Goal: Task Accomplishment & Management: Use online tool/utility

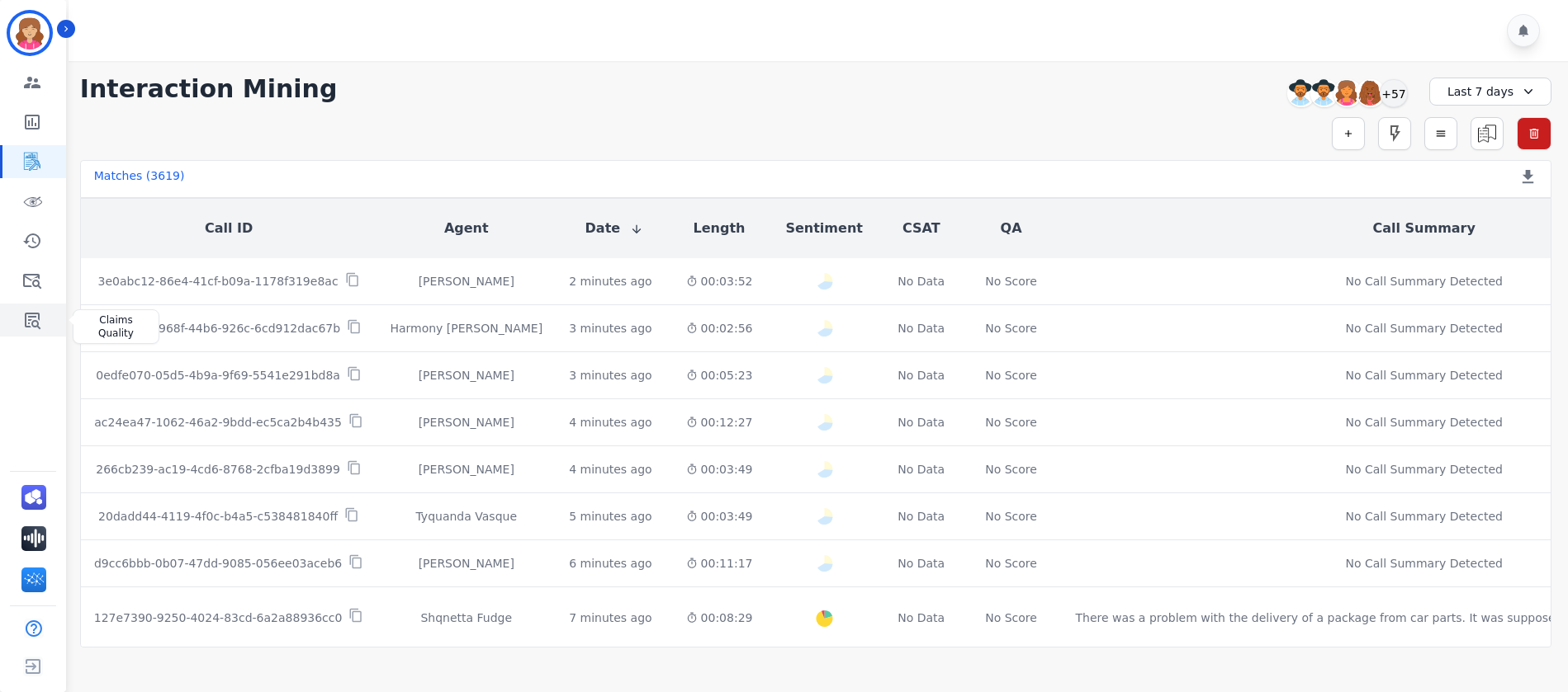
click at [35, 319] on icon "Sidebar" at bounding box center [32, 320] width 20 height 20
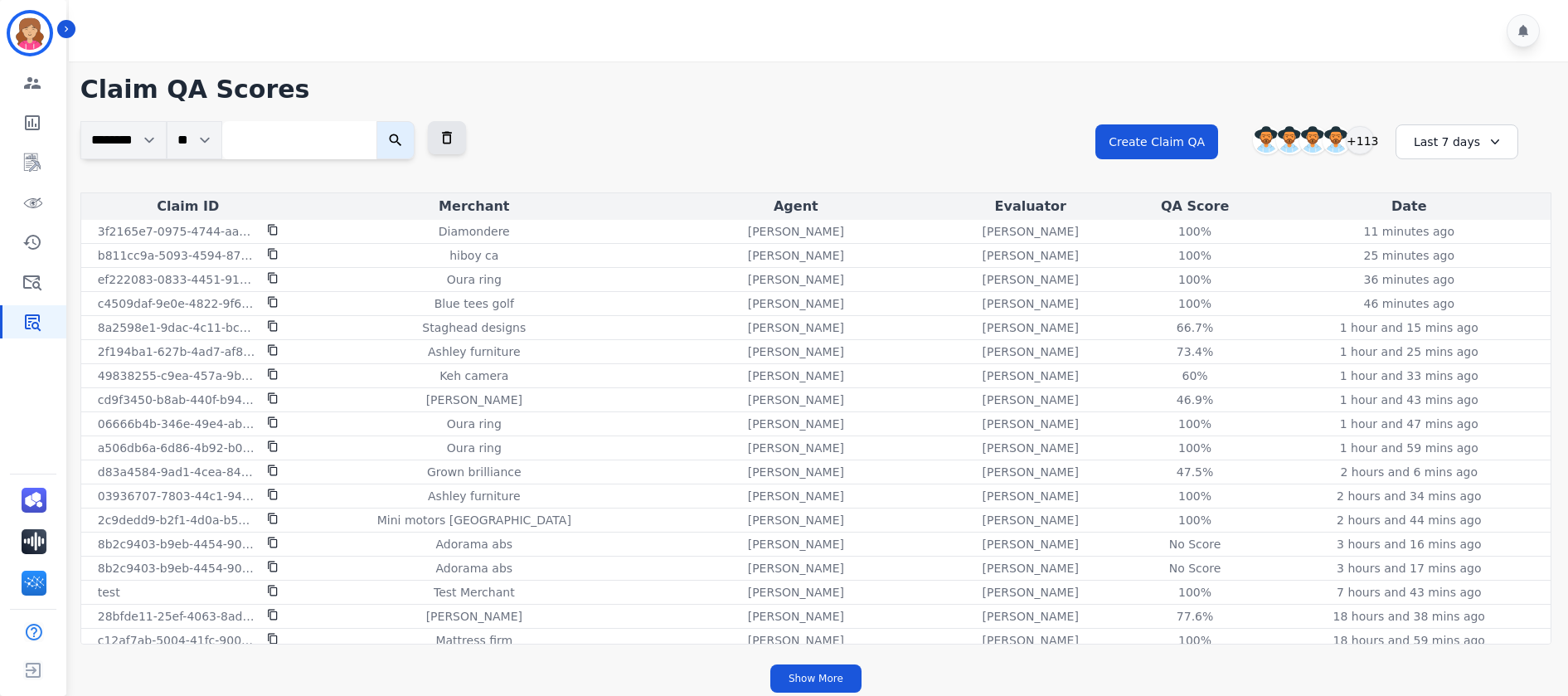
click at [1487, 136] on icon at bounding box center [1495, 142] width 17 height 17
click at [1446, 220] on li "[DATE]" at bounding box center [1468, 223] width 83 height 17
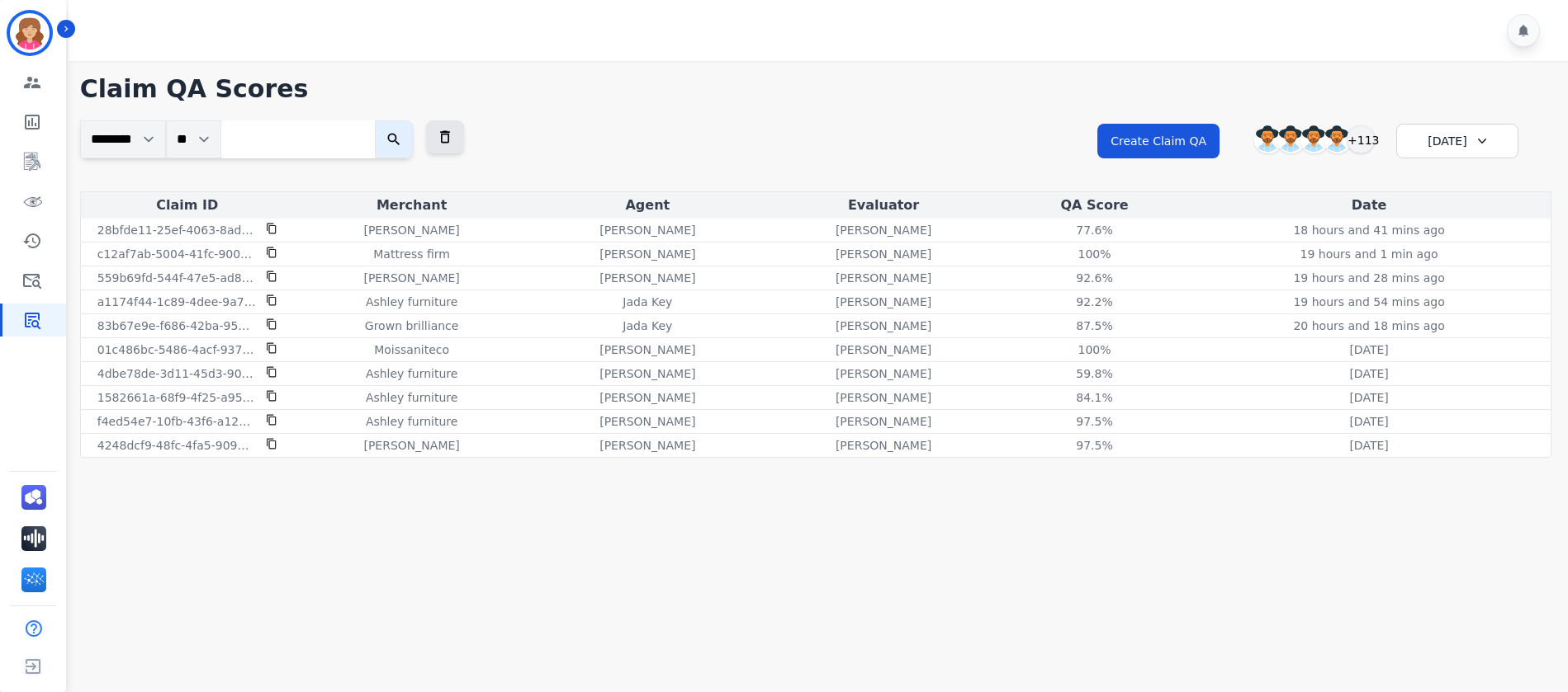
click at [1482, 137] on icon at bounding box center [1481, 141] width 17 height 17
click at [1444, 197] on li "[DATE]" at bounding box center [1468, 202] width 83 height 17
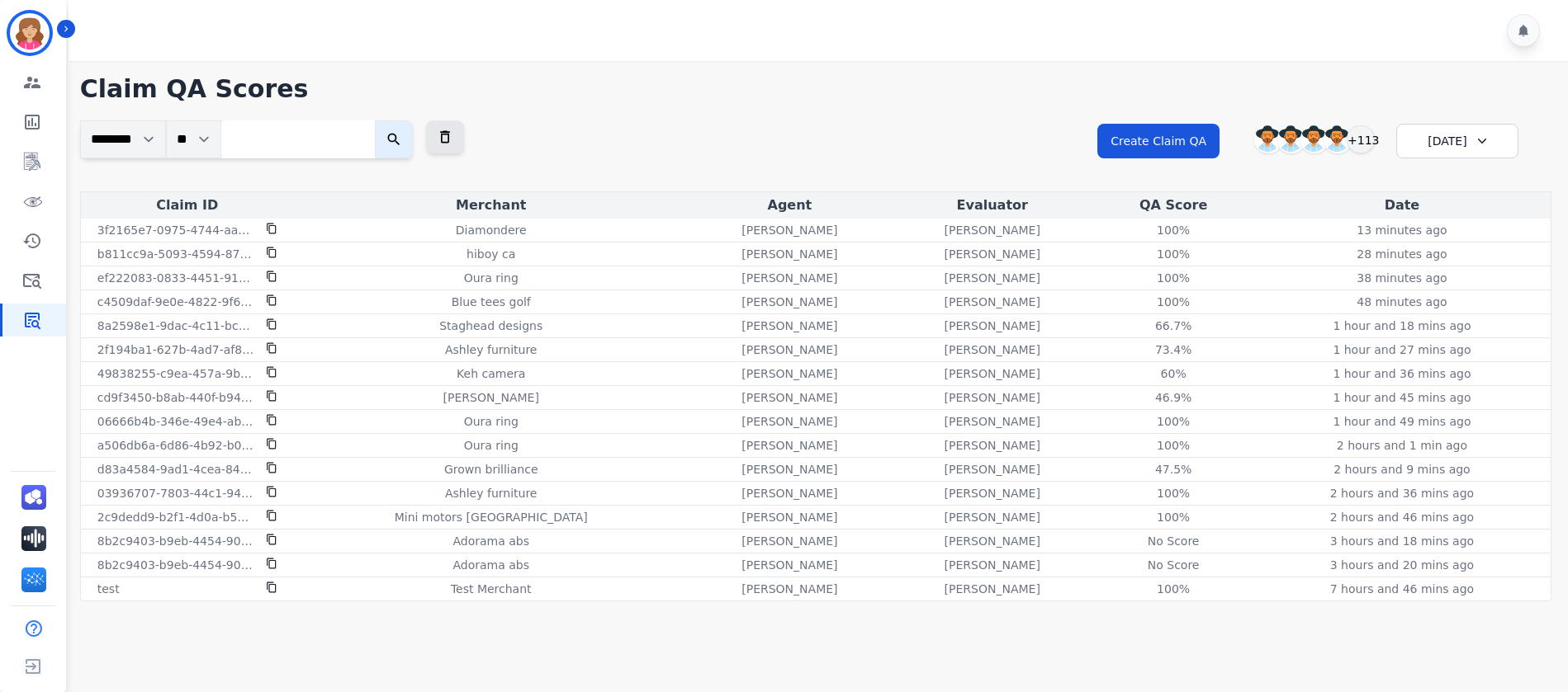
click at [1473, 136] on icon at bounding box center [1481, 141] width 17 height 17
click at [1451, 182] on li "Custom" at bounding box center [1468, 182] width 83 height 17
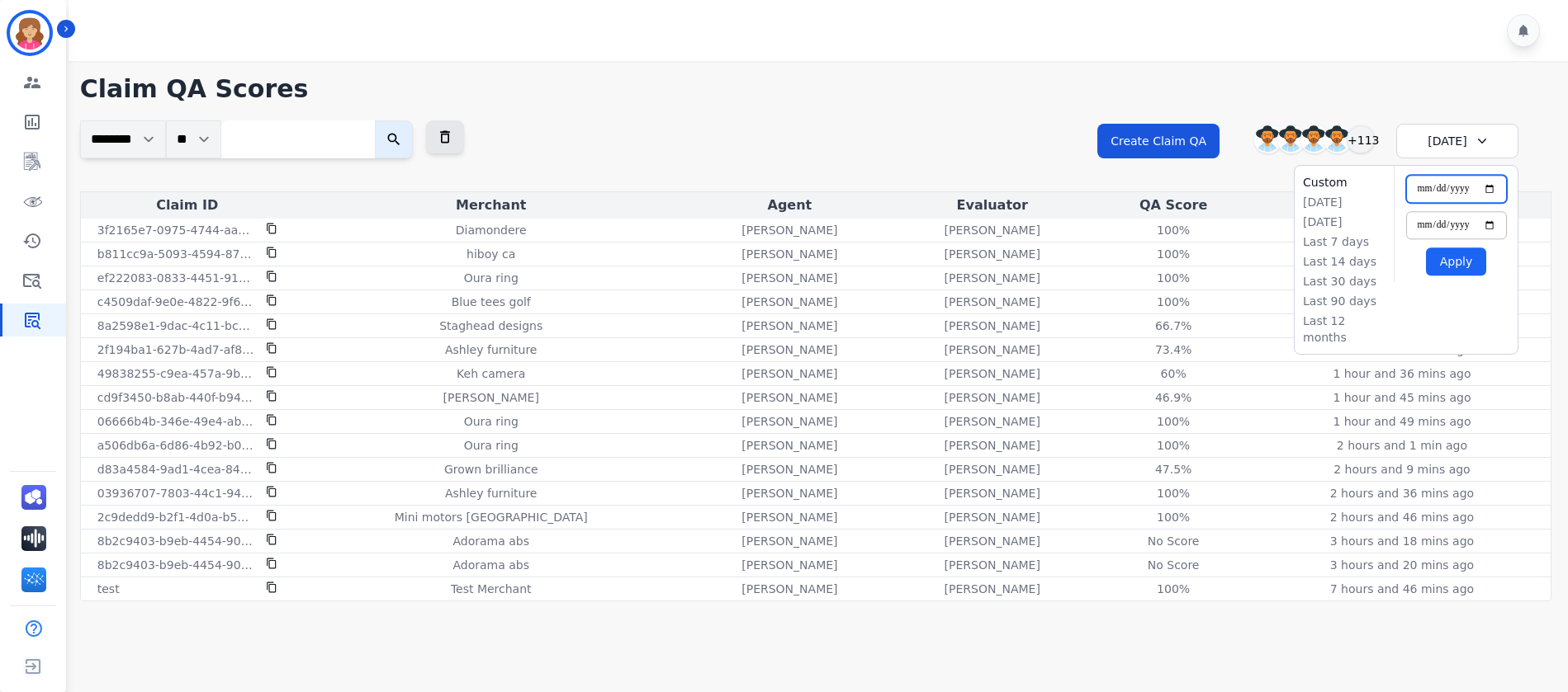
click at [1487, 187] on input "**********" at bounding box center [1456, 189] width 100 height 28
type input "**********"
click at [1455, 264] on button "Apply" at bounding box center [1456, 261] width 61 height 28
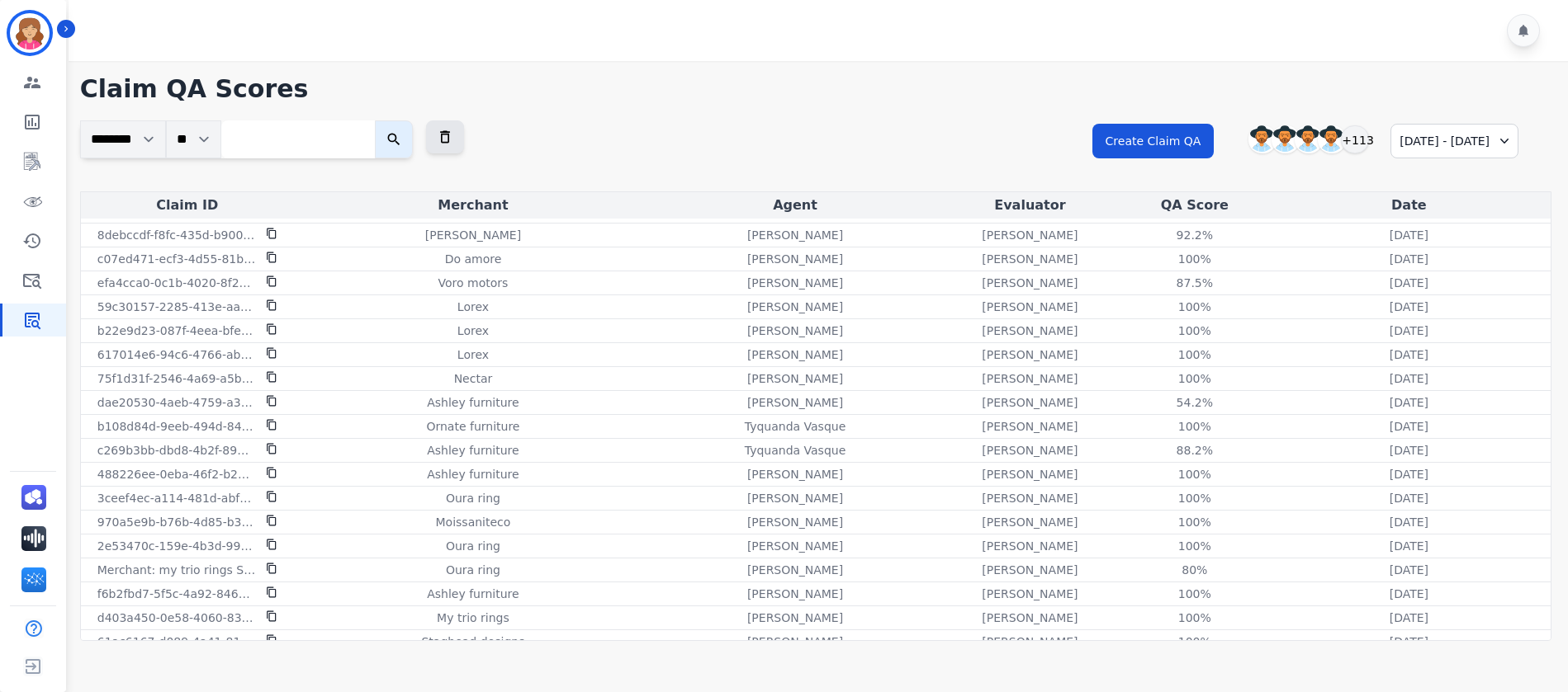
scroll to position [1253, 0]
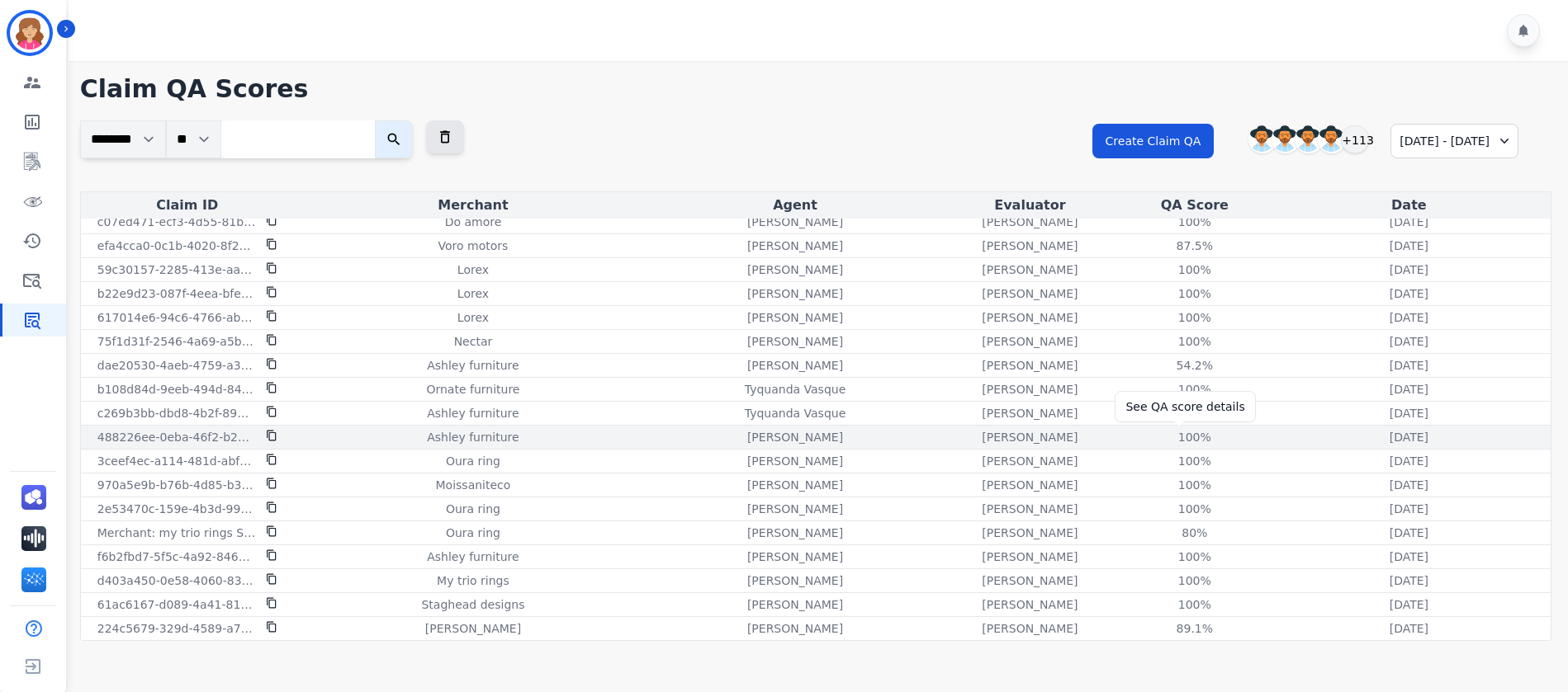
click at [1180, 431] on div "100 %" at bounding box center [1195, 437] width 75 height 17
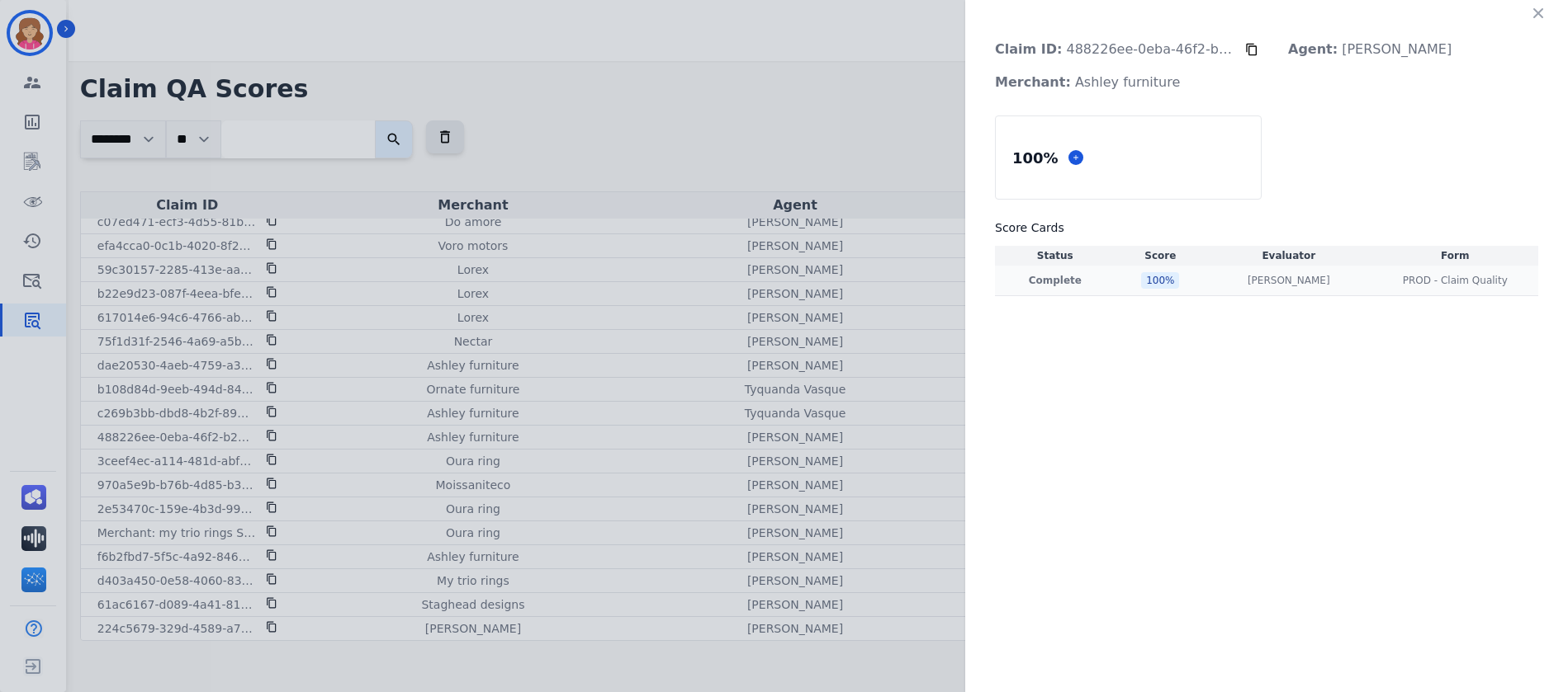
click at [1153, 282] on div "100 %" at bounding box center [1160, 280] width 38 height 17
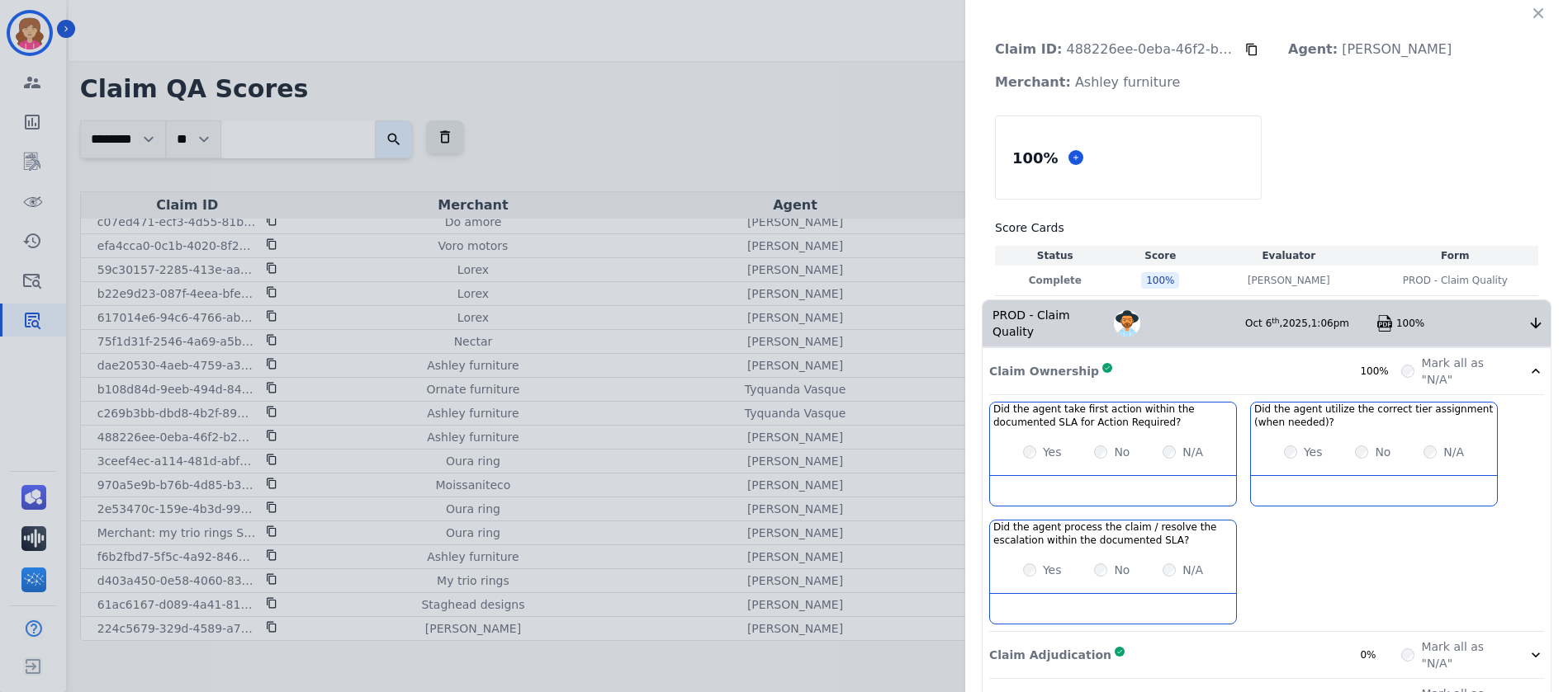
click at [1158, 56] on p "Claim ID: 488226ee-0eba-46f2-b21d-ca918ed5acd0" at bounding box center [1113, 49] width 264 height 33
drag, startPoint x: 1048, startPoint y: 51, endPoint x: 1217, endPoint y: 41, distance: 169.3
click at [1217, 41] on p "Claim ID: 488226ee-0eba-46f2-b21d-ca918ed5acd0" at bounding box center [1113, 49] width 264 height 33
copy p "488226ee-0eba-46f2-b21d-c"
click at [1379, 315] on img at bounding box center [1385, 323] width 17 height 17
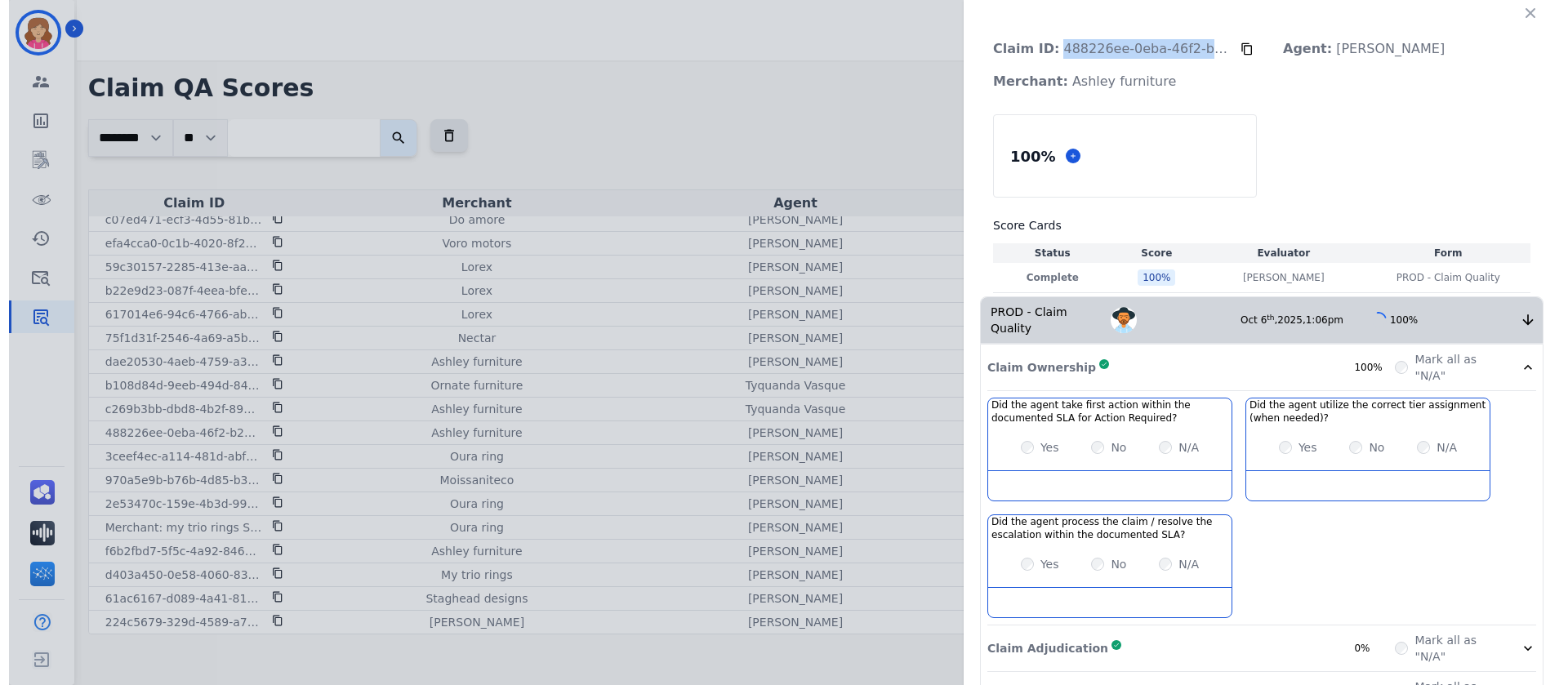
scroll to position [0, 0]
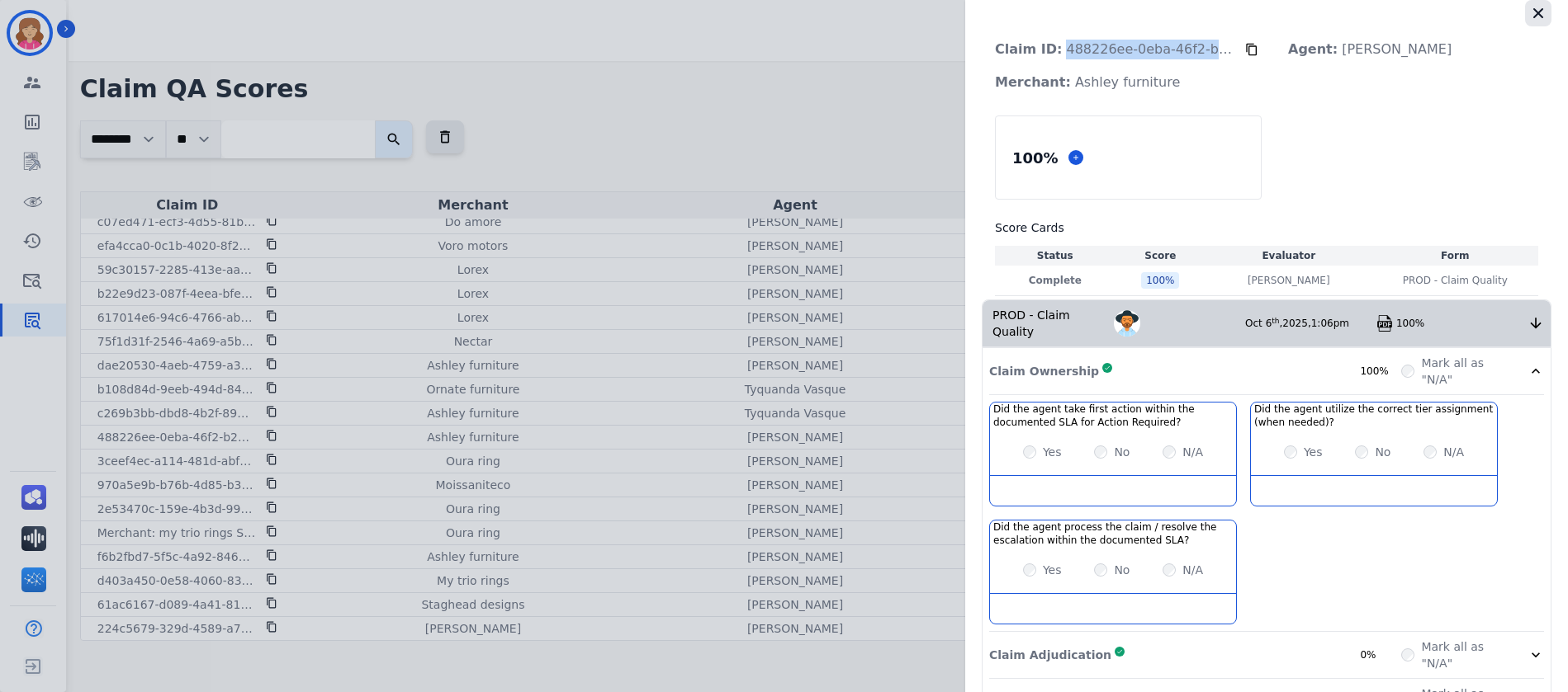
click at [1537, 10] on icon "button" at bounding box center [1538, 13] width 17 height 17
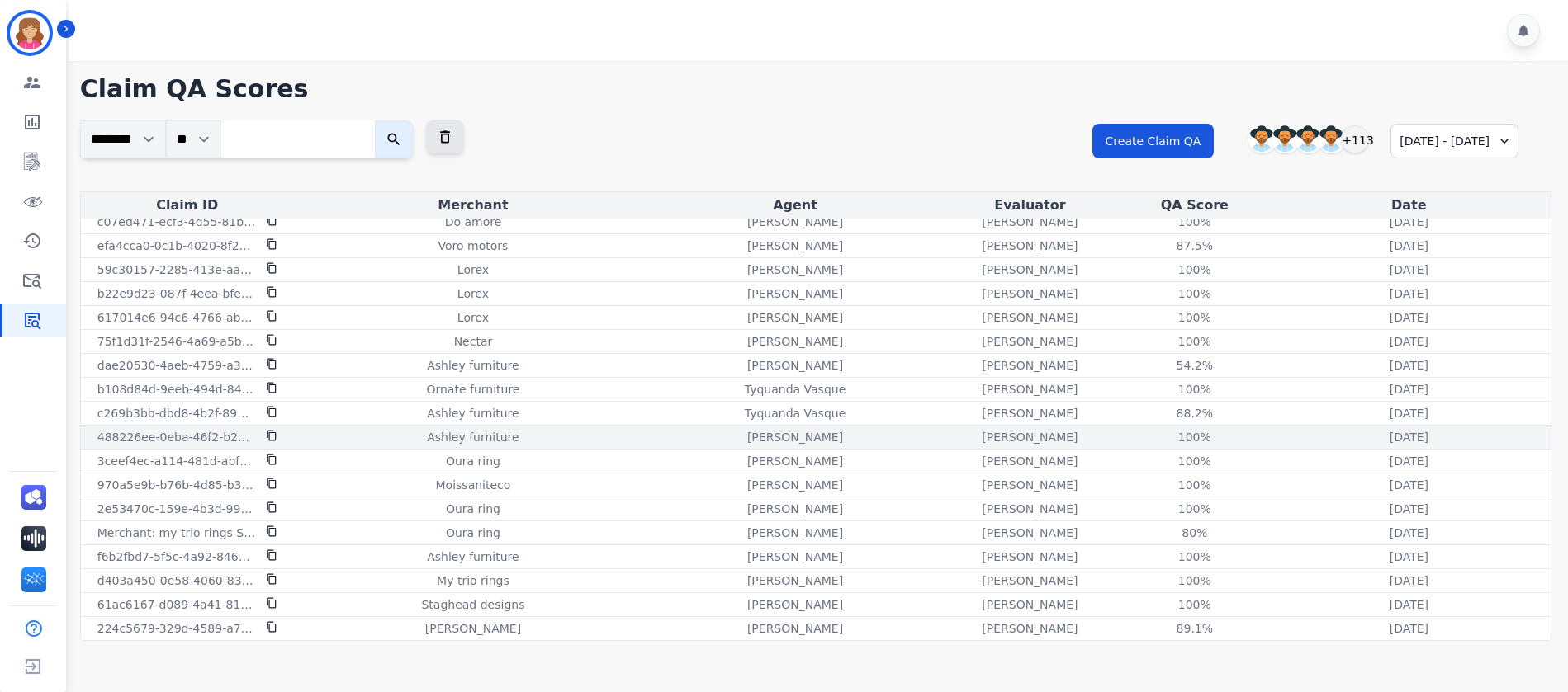
drag, startPoint x: 93, startPoint y: 437, endPoint x: 177, endPoint y: 430, distance: 84.3
drag, startPoint x: 177, startPoint y: 430, endPoint x: 148, endPoint y: 432, distance: 29.1
click at [148, 432] on p "488226ee-0eba-46f2-b21d-ca918ed5acd0" at bounding box center [176, 437] width 158 height 17
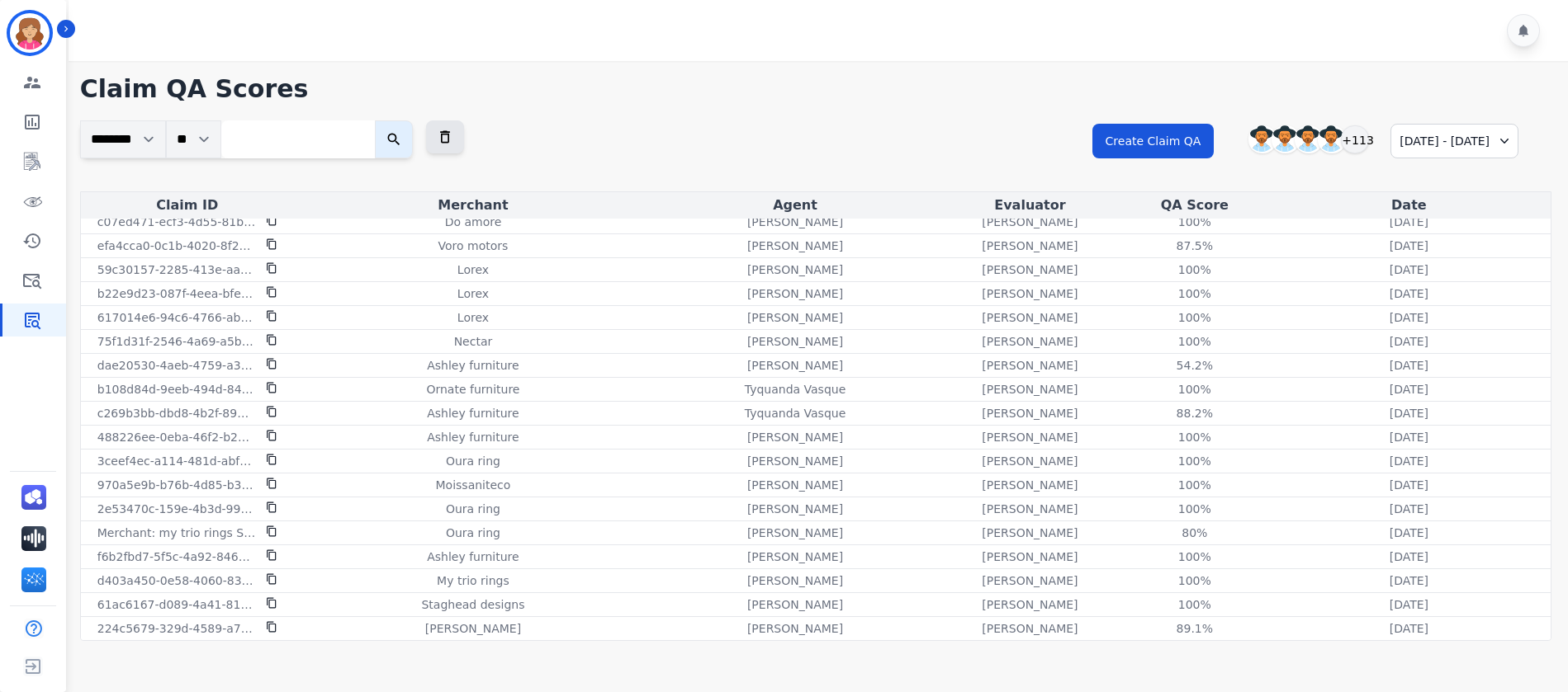
drag, startPoint x: 148, startPoint y: 432, endPoint x: 646, endPoint y: 48, distance: 628.9
click at [646, 48] on div at bounding box center [821, 30] width 1504 height 61
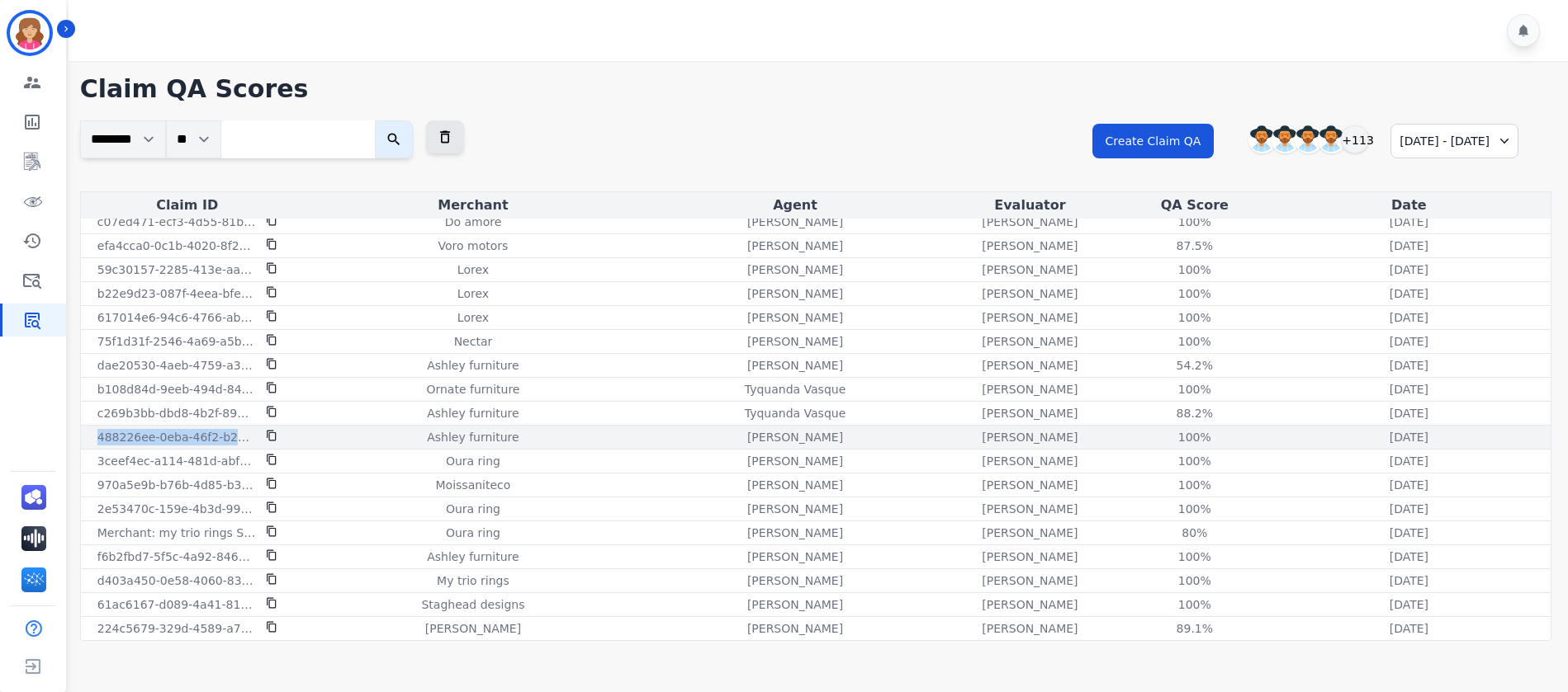
drag, startPoint x: 94, startPoint y: 437, endPoint x: 266, endPoint y: 440, distance: 172.0
click at [266, 440] on div "488226ee-0eba-46f2-b21d-ca918ed5acd0" at bounding box center [187, 437] width 206 height 17
copy div "488226ee-0eba-46f2-b21d-ca918ed5acd0"
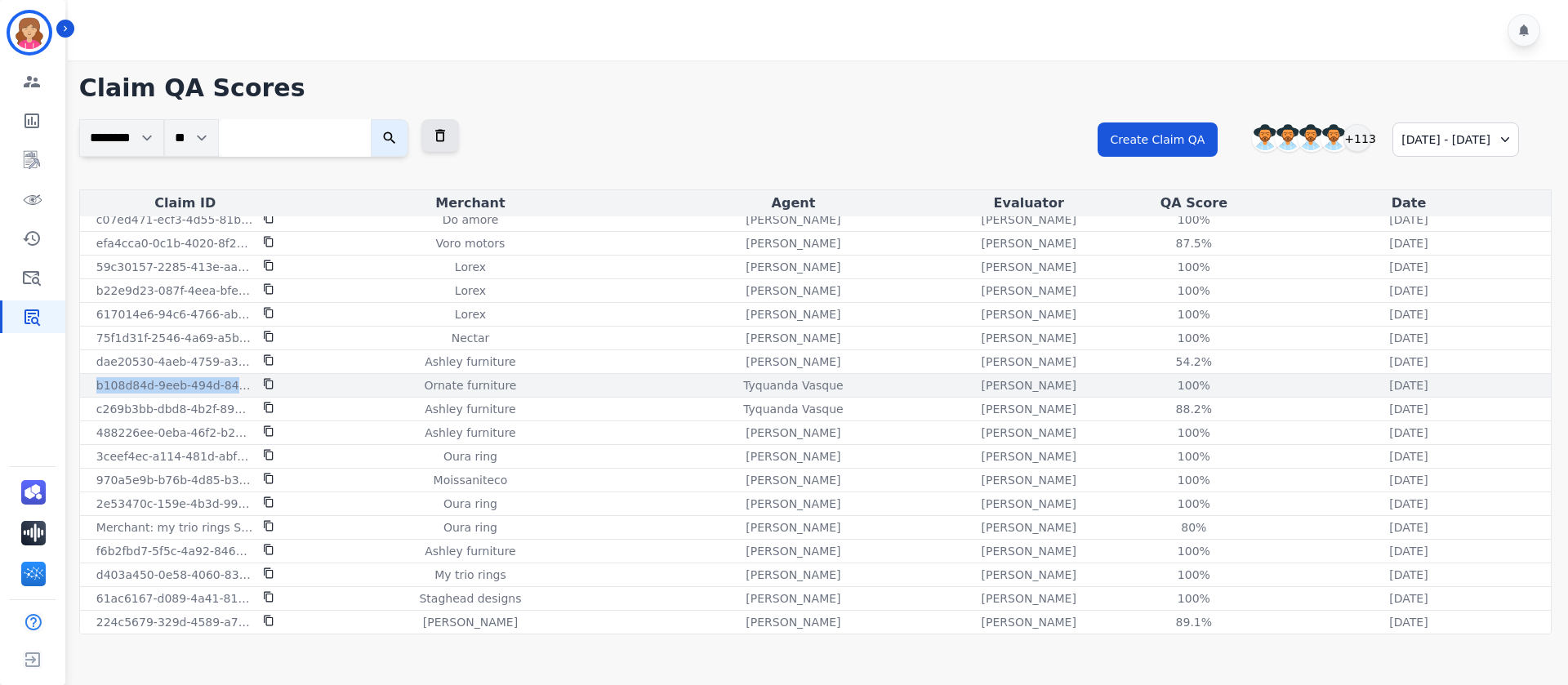
drag, startPoint x: 93, startPoint y: 385, endPoint x: 267, endPoint y: 386, distance: 174.0
click at [267, 386] on div "b108d84d-9eeb-494d-843b-749348619421" at bounding box center [185, 385] width 204 height 17
copy div "b108d84d-9eeb-494d-843b-749348619421"
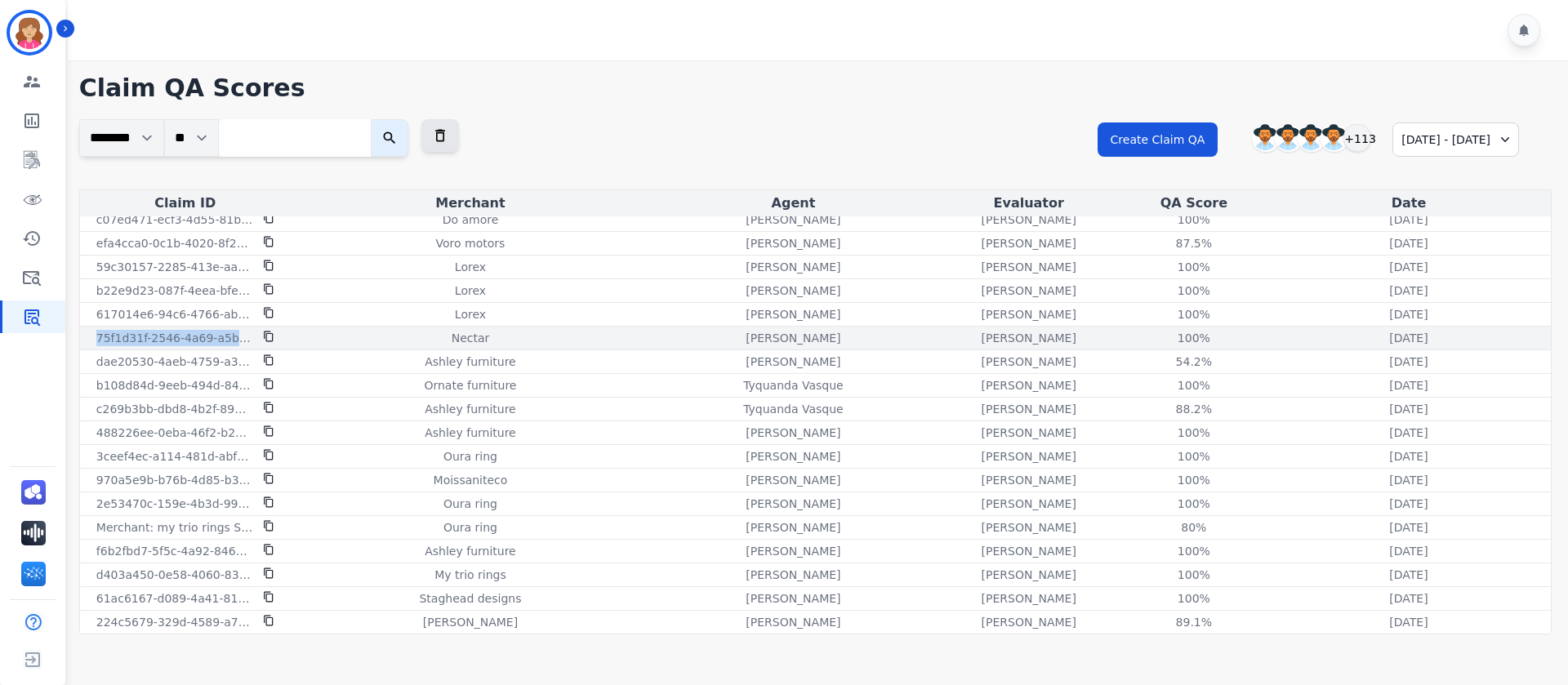
drag, startPoint x: 89, startPoint y: 335, endPoint x: 264, endPoint y: 342, distance: 175.1
click at [264, 342] on div "75f1d31f-2546-4a69-a5ba-5dfb92a3bc92" at bounding box center [185, 338] width 204 height 17
copy div "75f1d31f-2546-4a69-a5ba-5dfb92a3bc92"
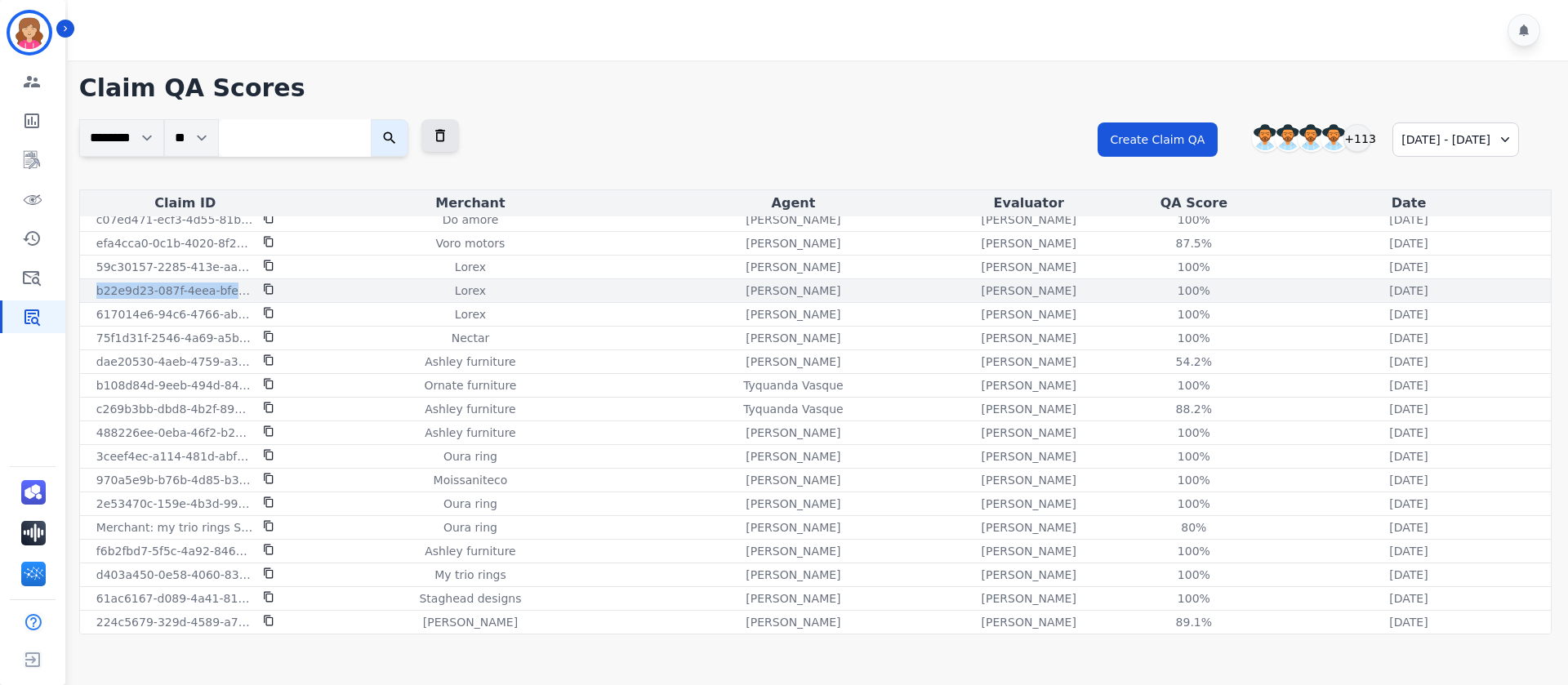
drag, startPoint x: 93, startPoint y: 285, endPoint x: 269, endPoint y: 287, distance: 176.0
click at [269, 287] on div "b22e9d23-087f-4eea-bfee-674ff33f76b2" at bounding box center [185, 290] width 204 height 17
copy div "b22e9d23-087f-4eea-bfee-674ff33f76b2"
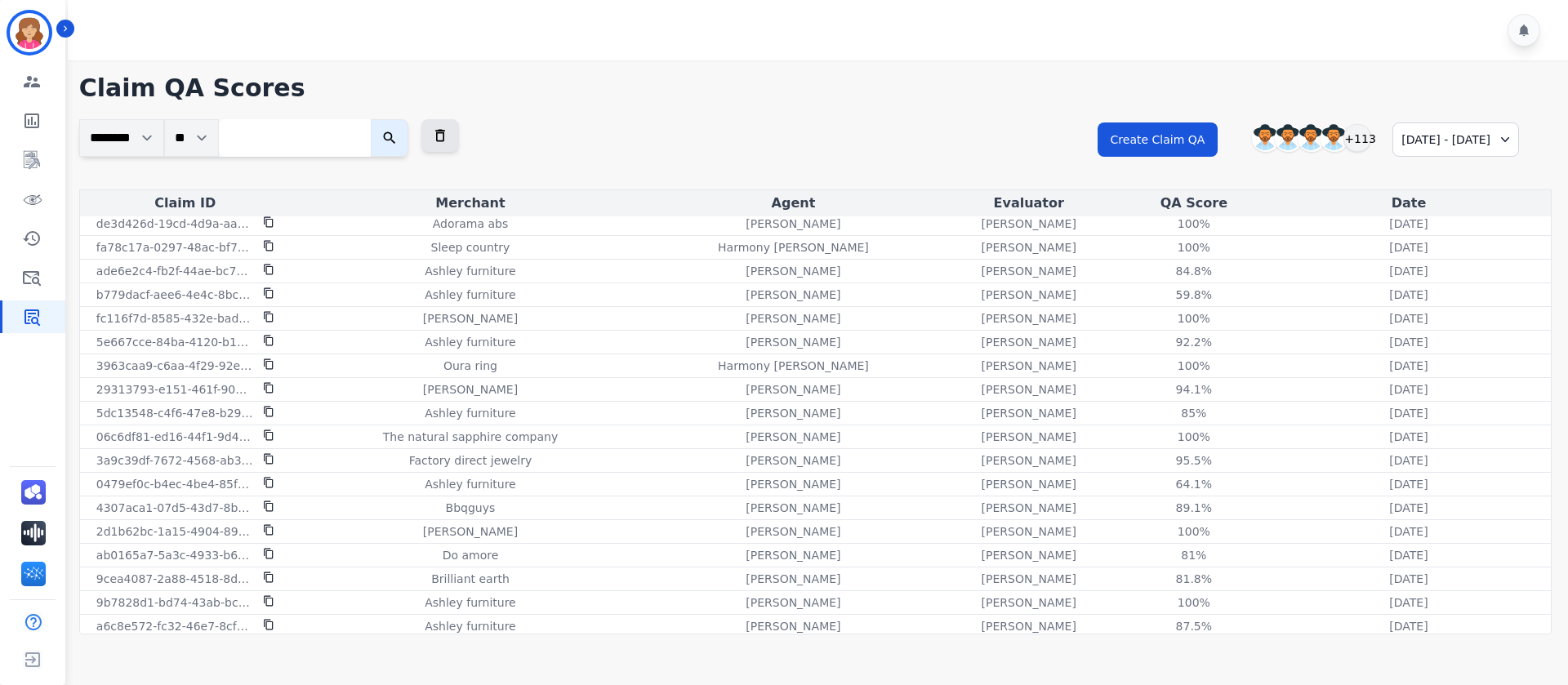
scroll to position [763, 0]
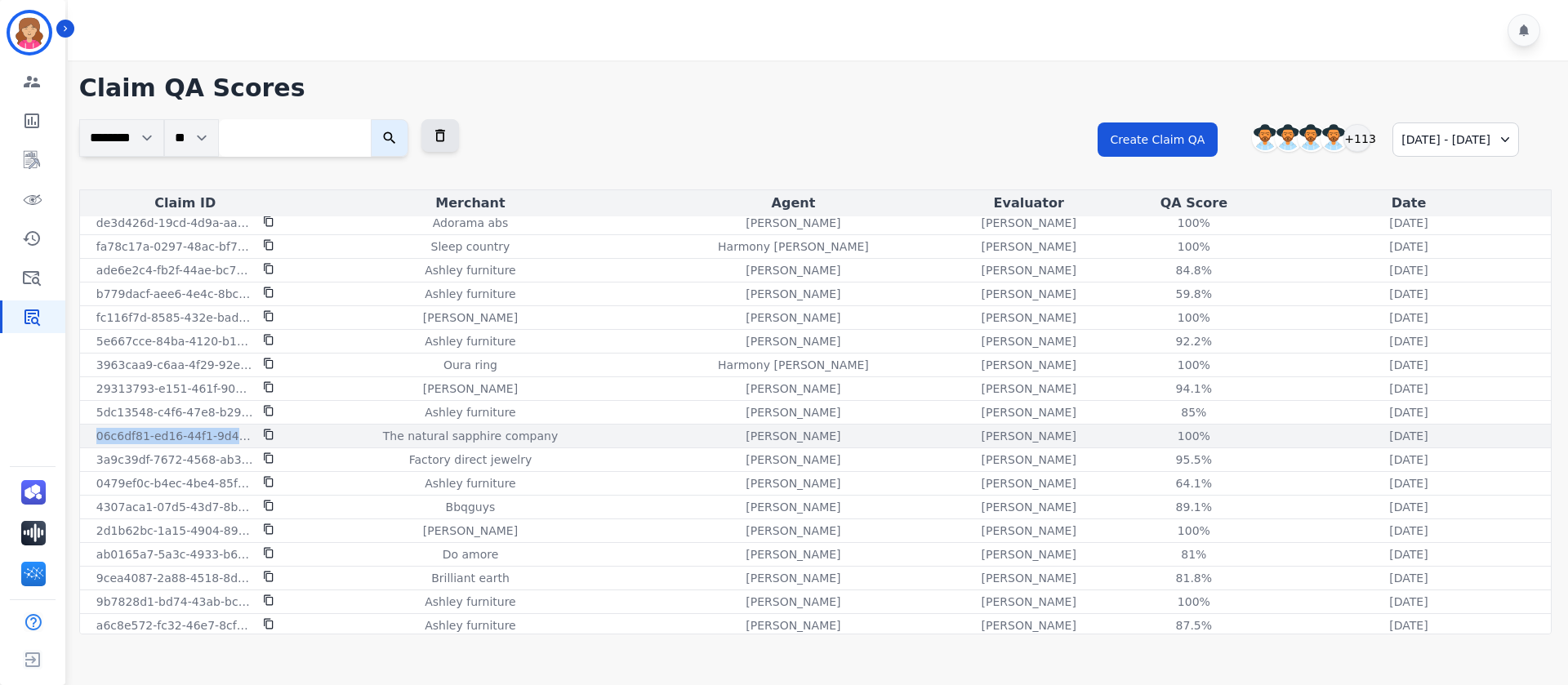
drag, startPoint x: 93, startPoint y: 439, endPoint x: 271, endPoint y: 432, distance: 178.1
click at [271, 432] on div "06c6df81-ed16-44f1-9d44-da522e69a5a9" at bounding box center [185, 436] width 204 height 17
copy div "06c6df81-ed16-44f1-9d44-da522e69a5a9"
